Goal: Book appointment/travel/reservation

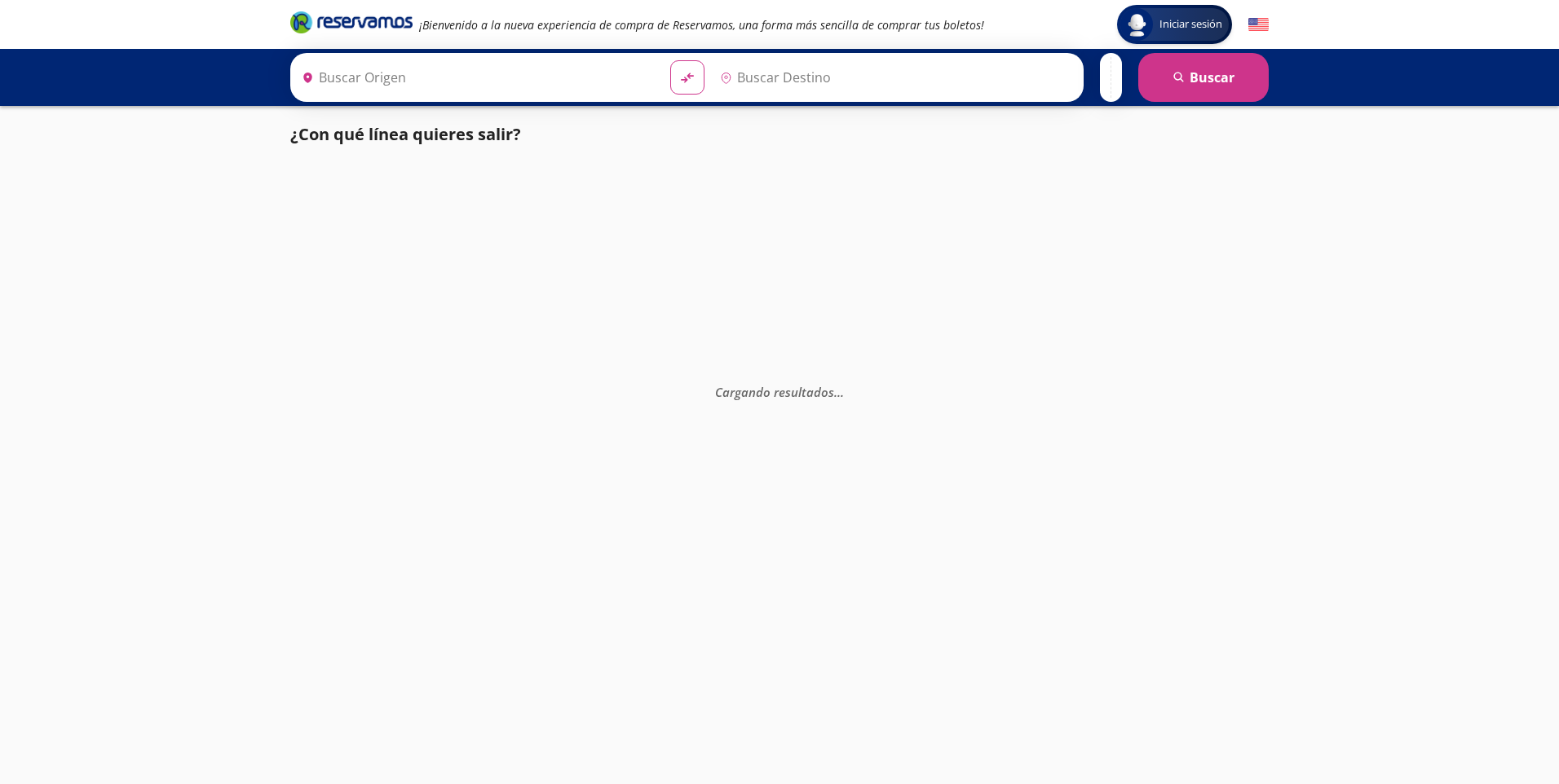
type input "[GEOGRAPHIC_DATA], [GEOGRAPHIC_DATA]"
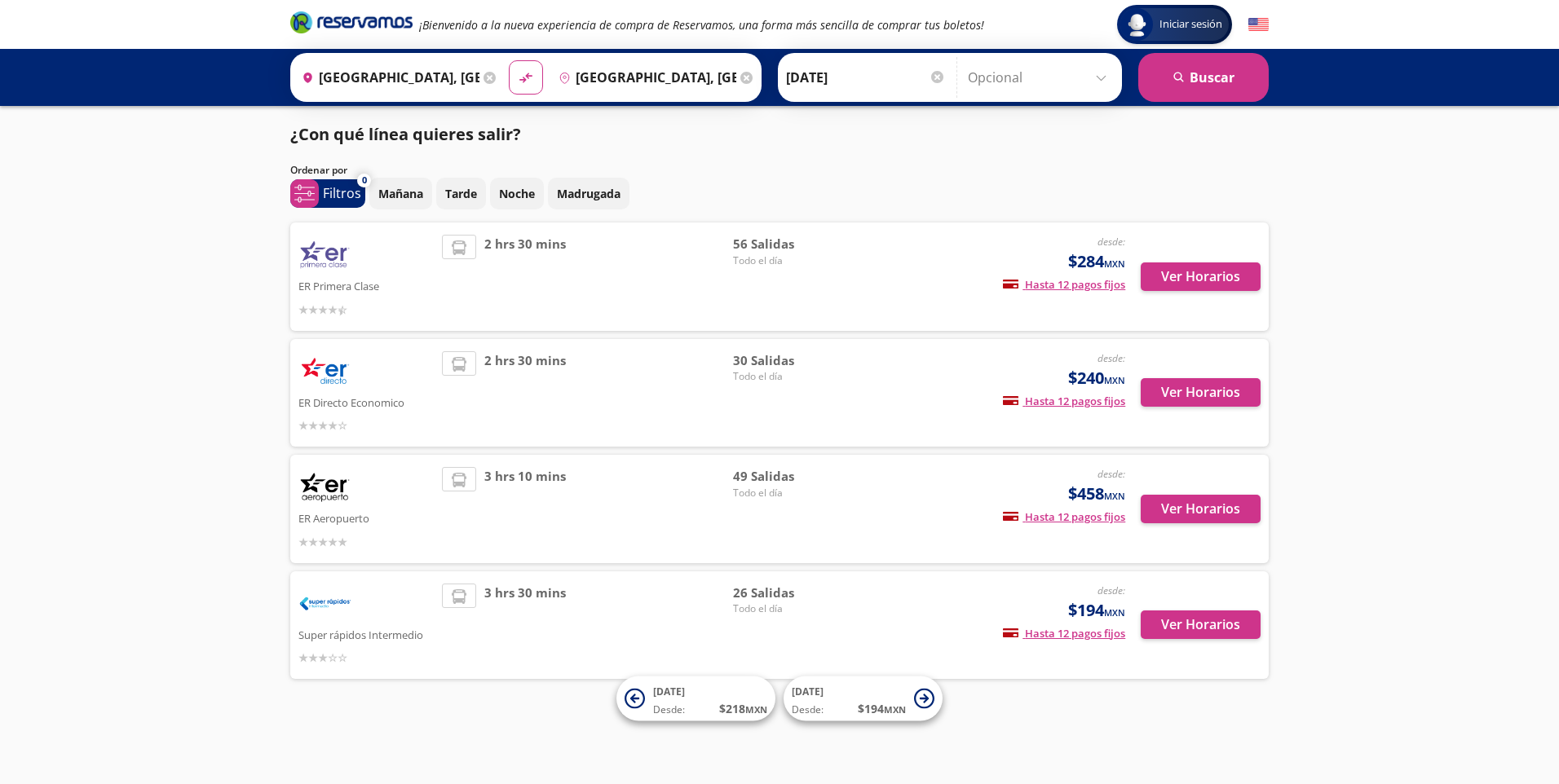
click at [527, 278] on span "2 hrs 30 mins" at bounding box center [525, 276] width 82 height 84
click at [1193, 388] on button "Ver Horarios" at bounding box center [1201, 392] width 120 height 28
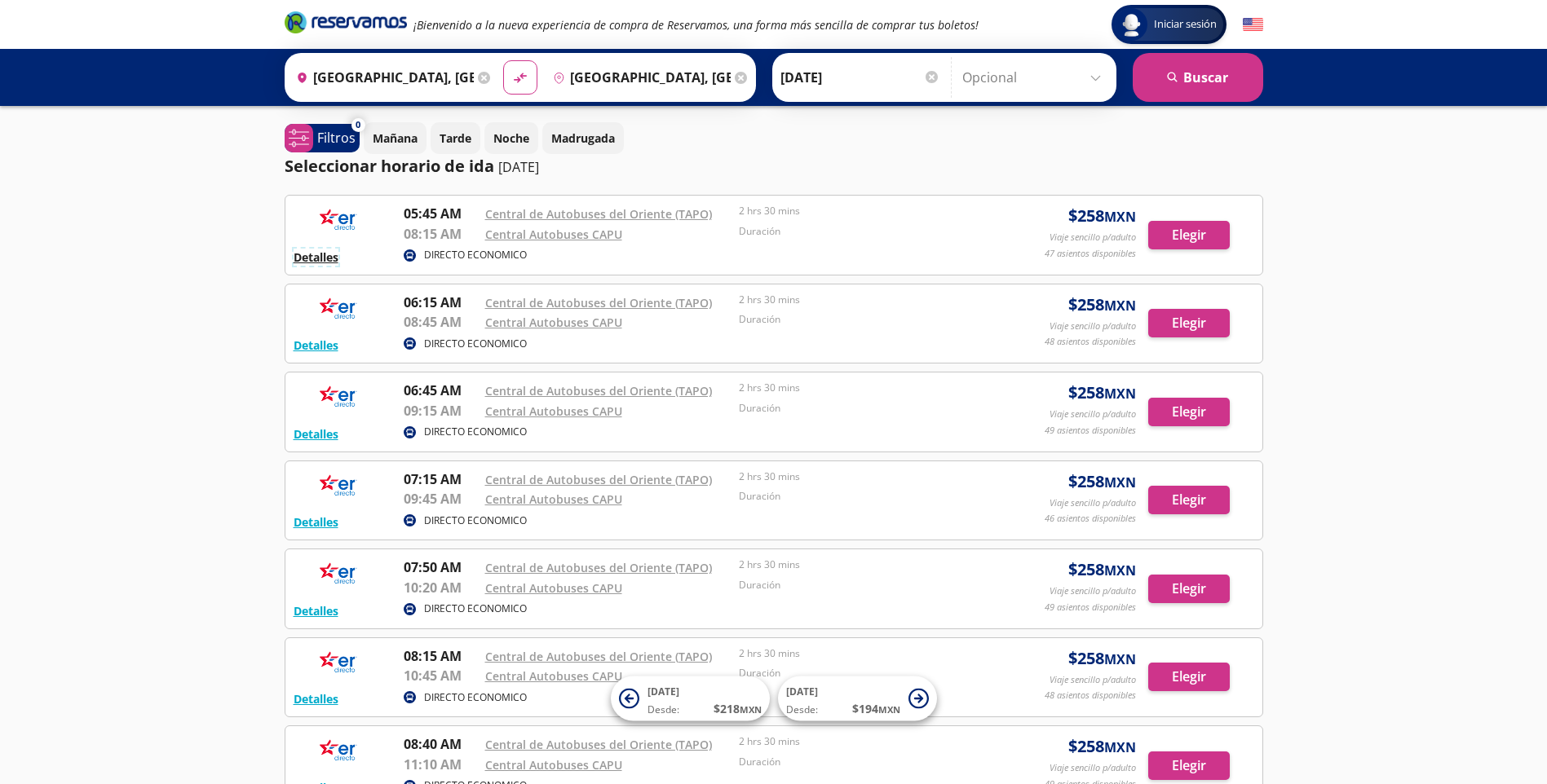
click at [325, 261] on button "Detalles" at bounding box center [316, 257] width 45 height 17
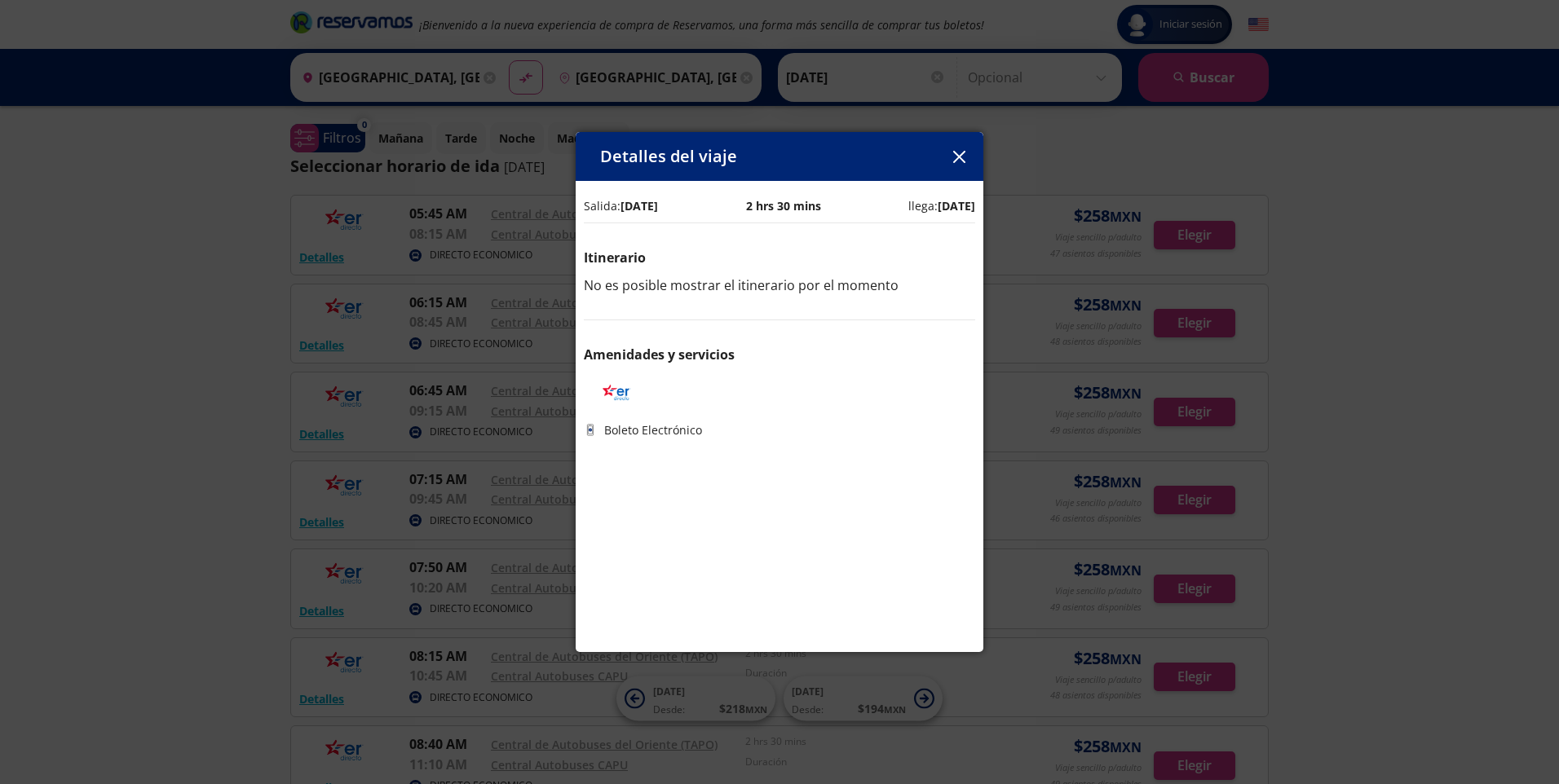
click at [958, 150] on icon "button" at bounding box center [959, 156] width 12 height 12
